Goal: Transaction & Acquisition: Book appointment/travel/reservation

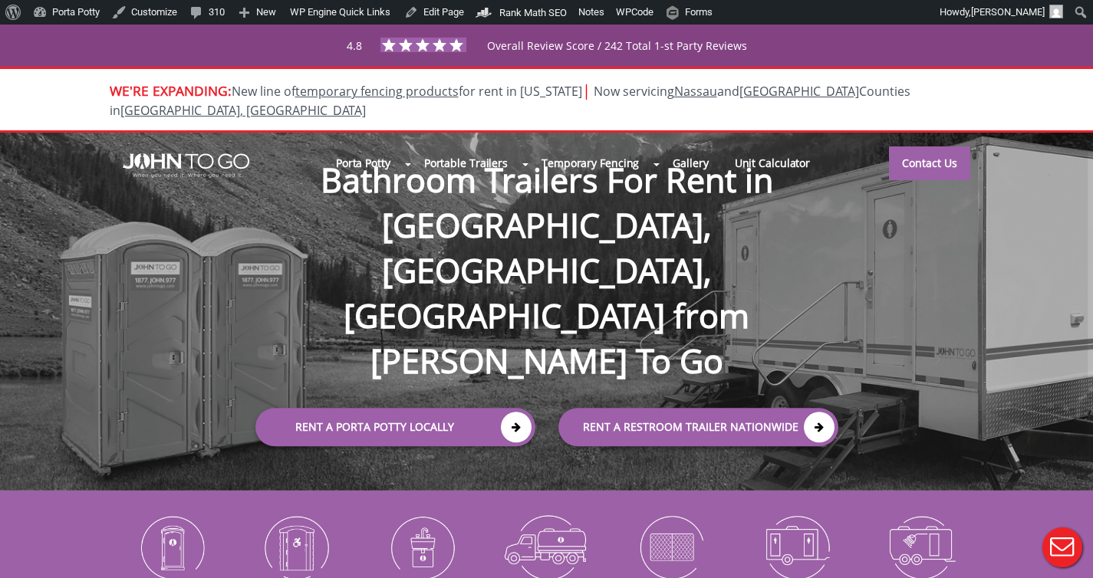
click at [111, 277] on div "Porta Potty Portable Toilets ADA Accessible Units Portable Sinks Waste Services…" at bounding box center [546, 312] width 1093 height 358
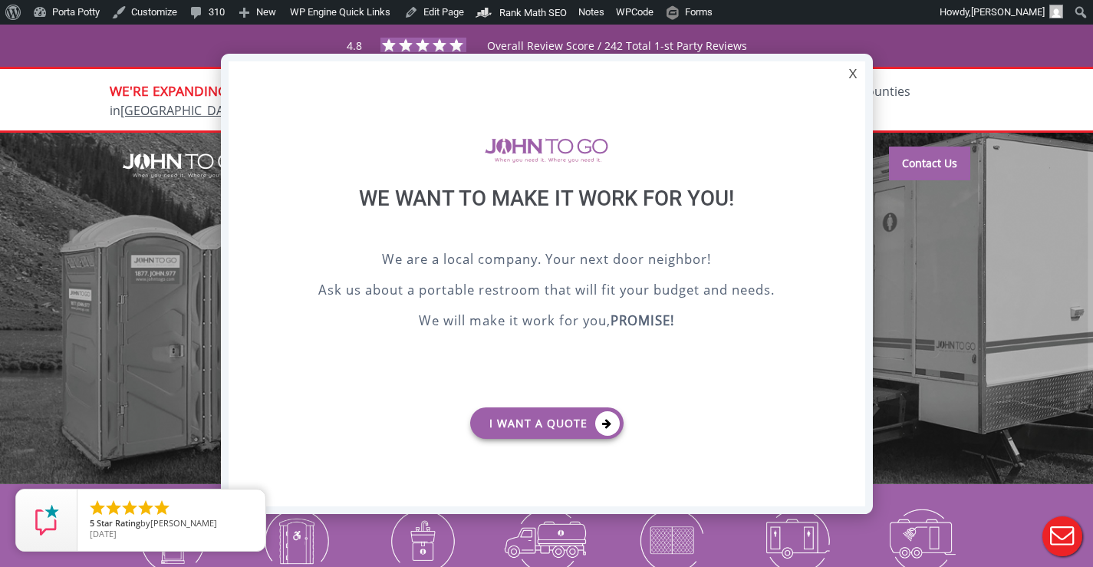
click at [346, 293] on p "Ask us about a portable restroom that will fit your budget and needs." at bounding box center [547, 291] width 560 height 23
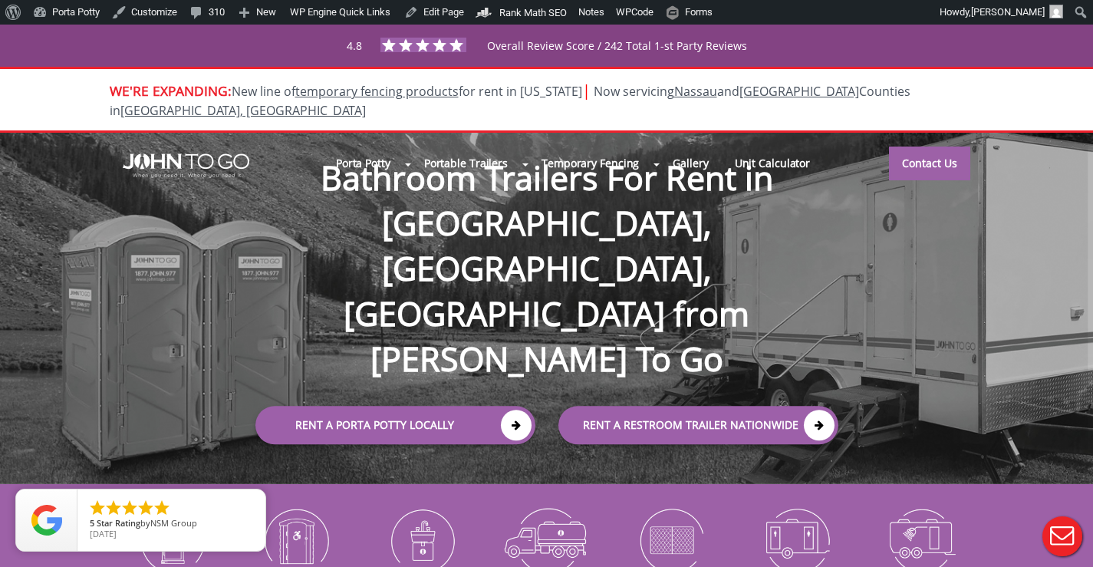
drag, startPoint x: 317, startPoint y: 163, endPoint x: 308, endPoint y: 176, distance: 16.0
click at [317, 165] on nav "Porta Potty Portable Toilets ADA Accessible Units Portable Sinks Waste Services…" at bounding box center [546, 163] width 997 height 61
click at [179, 383] on div "Porta Potty Portable Toilets ADA Accessible Units Portable Sinks Waste Services…" at bounding box center [546, 308] width 1093 height 351
click at [85, 247] on div "Porta Potty Portable Toilets ADA Accessible Units Portable Sinks Waste Services…" at bounding box center [546, 308] width 1093 height 351
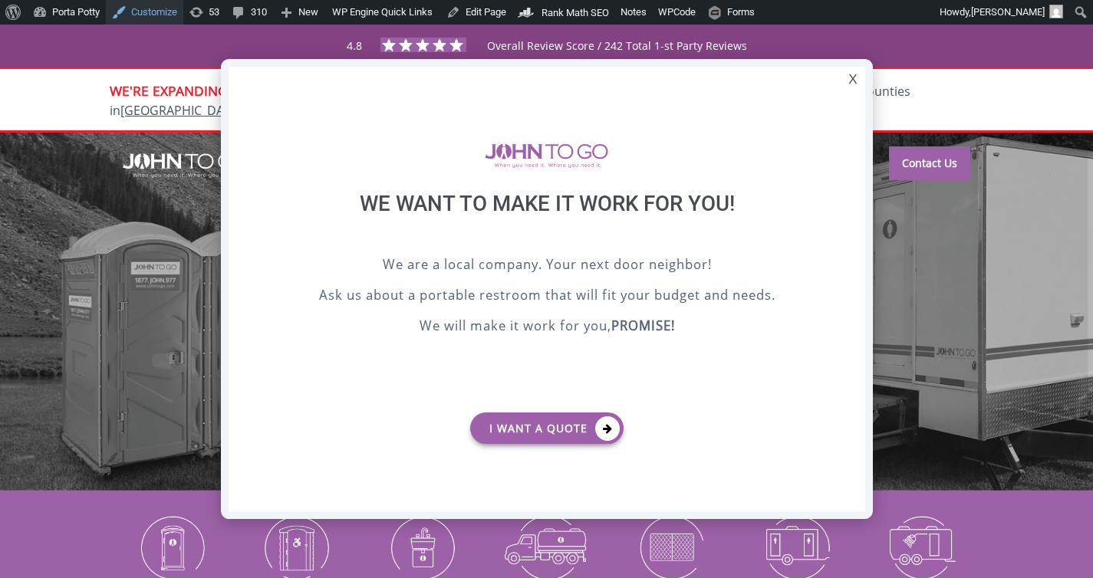
drag, startPoint x: 130, startPoint y: 3, endPoint x: 189, endPoint y: 12, distance: 59.8
click at [117, 312] on div at bounding box center [546, 289] width 1093 height 578
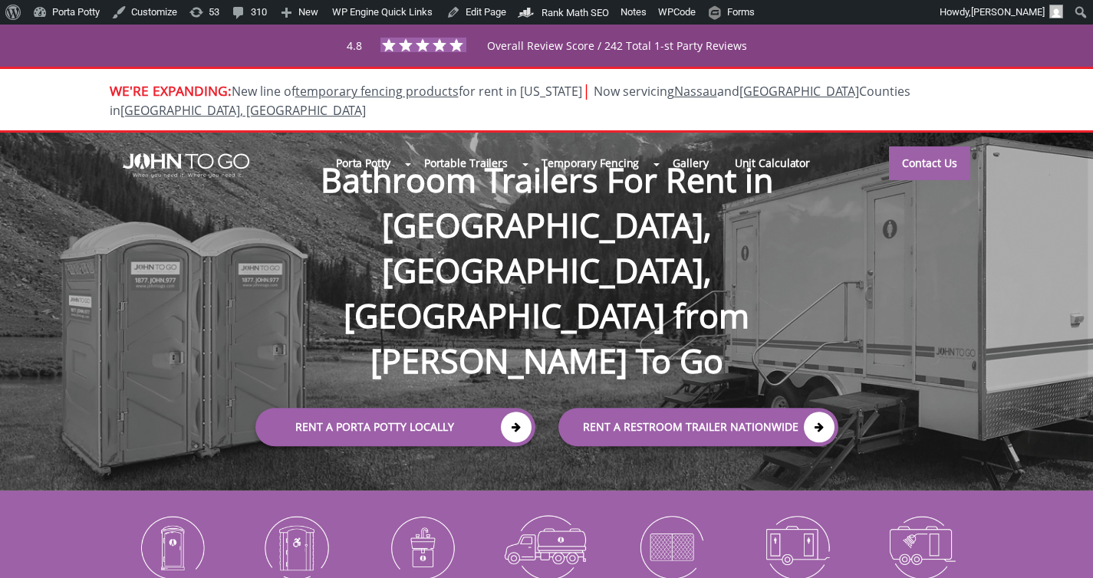
click at [185, 331] on div "Porta Potty Portable Toilets ADA Accessible Units Portable Sinks Waste Services…" at bounding box center [546, 312] width 1093 height 358
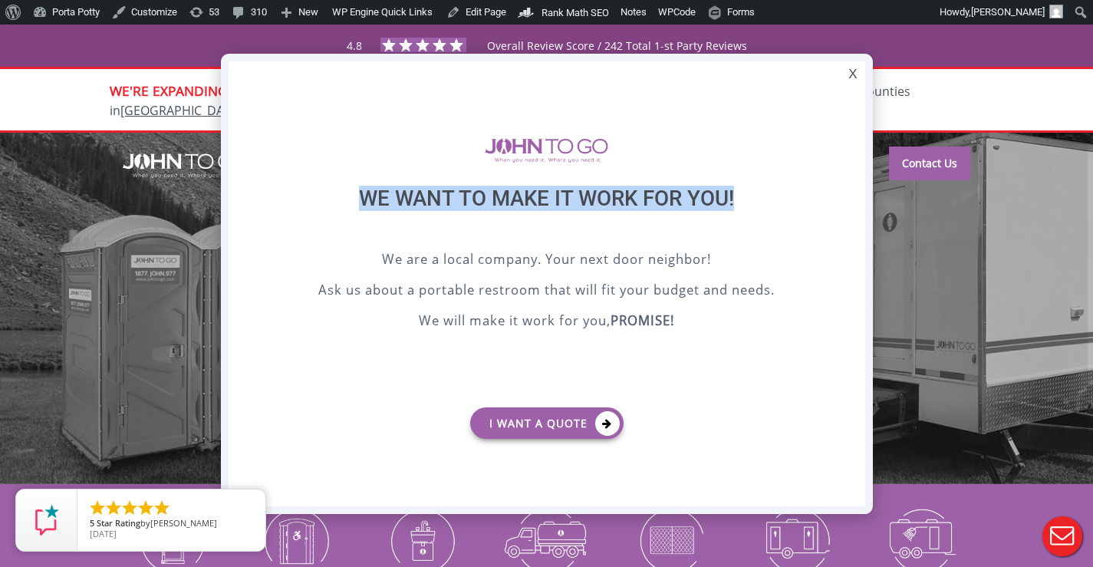
drag, startPoint x: 355, startPoint y: 198, endPoint x: 638, endPoint y: 210, distance: 283.4
click at [638, 210] on div "We want to make it work for you!" at bounding box center [547, 218] width 560 height 64
click at [608, 203] on div "We want to make it work for you!" at bounding box center [547, 218] width 560 height 64
drag, startPoint x: 493, startPoint y: 199, endPoint x: 509, endPoint y: 205, distance: 17.2
click at [704, 209] on div "We want to make it work for you!" at bounding box center [547, 218] width 560 height 64
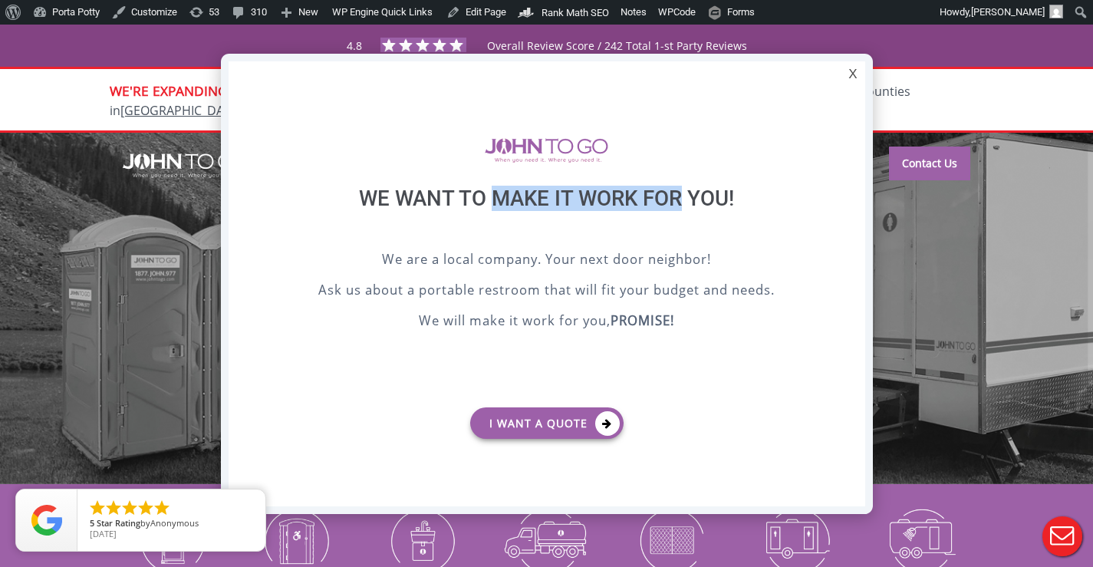
drag, startPoint x: 664, startPoint y: 203, endPoint x: 680, endPoint y: 203, distance: 16.1
click at [680, 203] on div "We want to make it work for you!" at bounding box center [547, 218] width 560 height 64
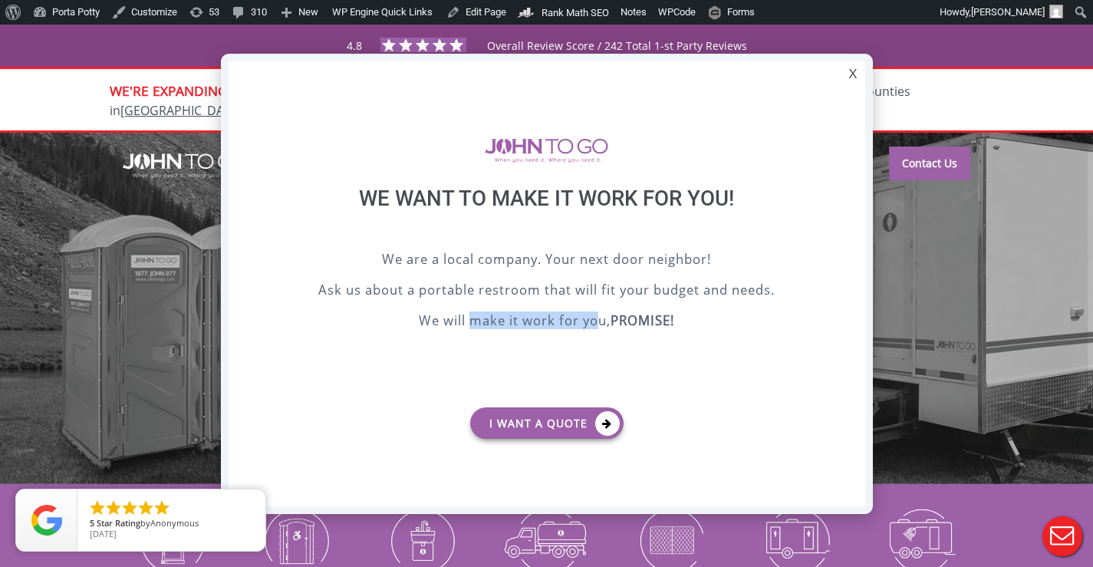
drag, startPoint x: 470, startPoint y: 320, endPoint x: 599, endPoint y: 325, distance: 129.0
click at [599, 325] on p "We will make it work for you, PROMISE!" at bounding box center [547, 322] width 560 height 23
click at [604, 318] on p "We will make it work for you, PROMISE!" at bounding box center [547, 322] width 560 height 23
click at [858, 57] on div "X We want to make it work for you! We are a local company. Your next door neigh…" at bounding box center [547, 284] width 652 height 460
click at [852, 74] on div "X" at bounding box center [853, 74] width 24 height 26
